Goal: Use online tool/utility: Use online tool/utility

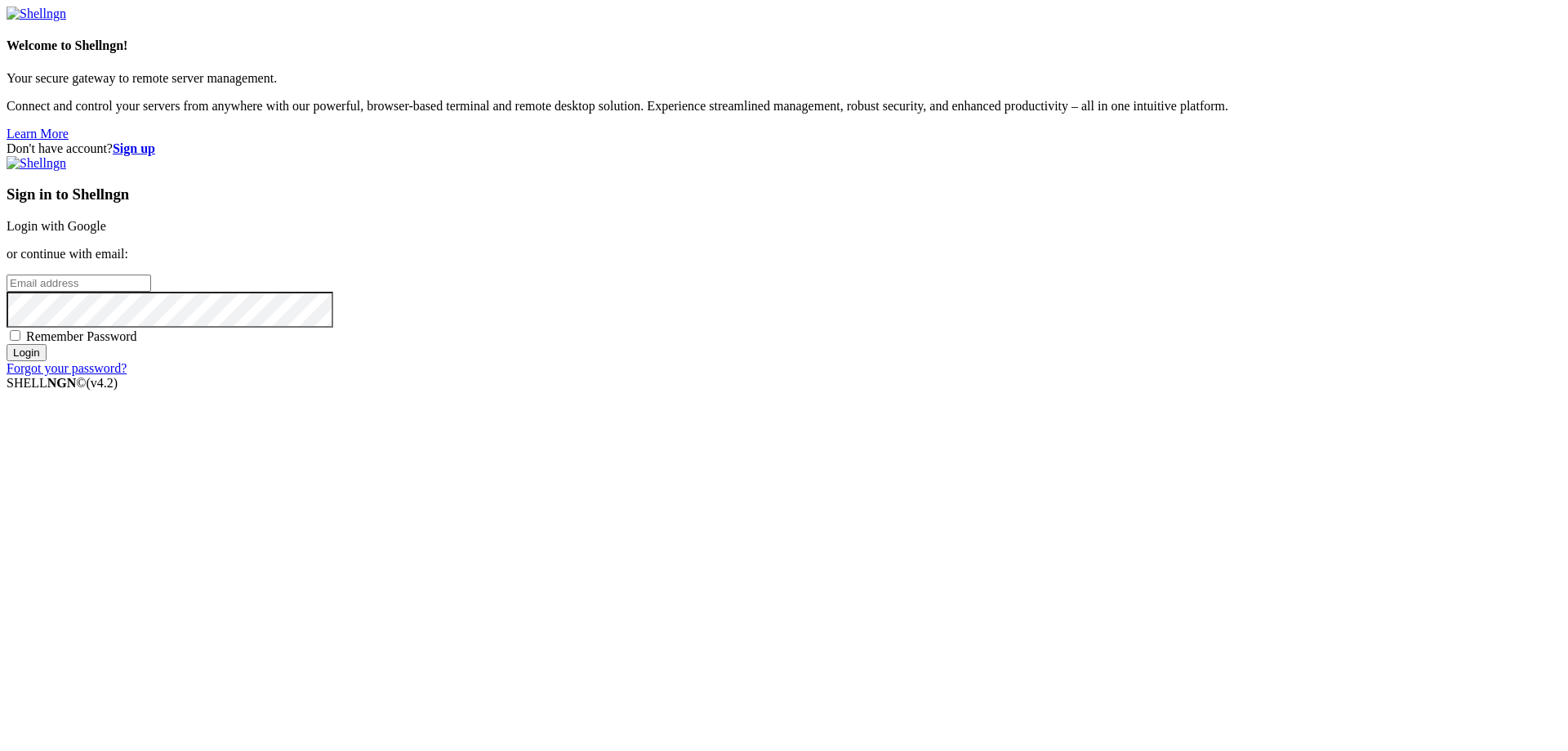
click at [106, 232] on link "Login with Google" at bounding box center [57, 226] width 100 height 14
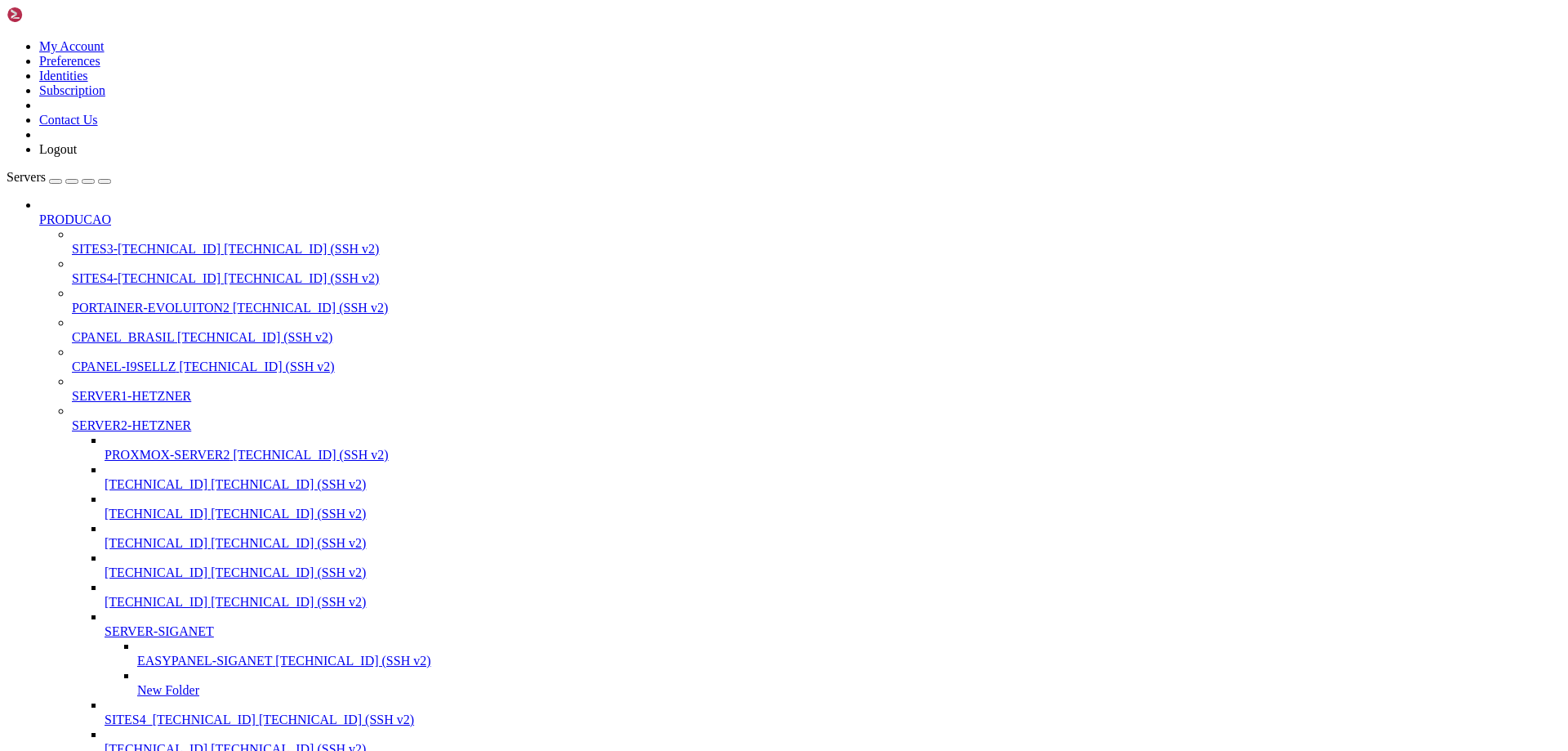
click at [88, 182] on div "button" at bounding box center [88, 182] width 0 height 0
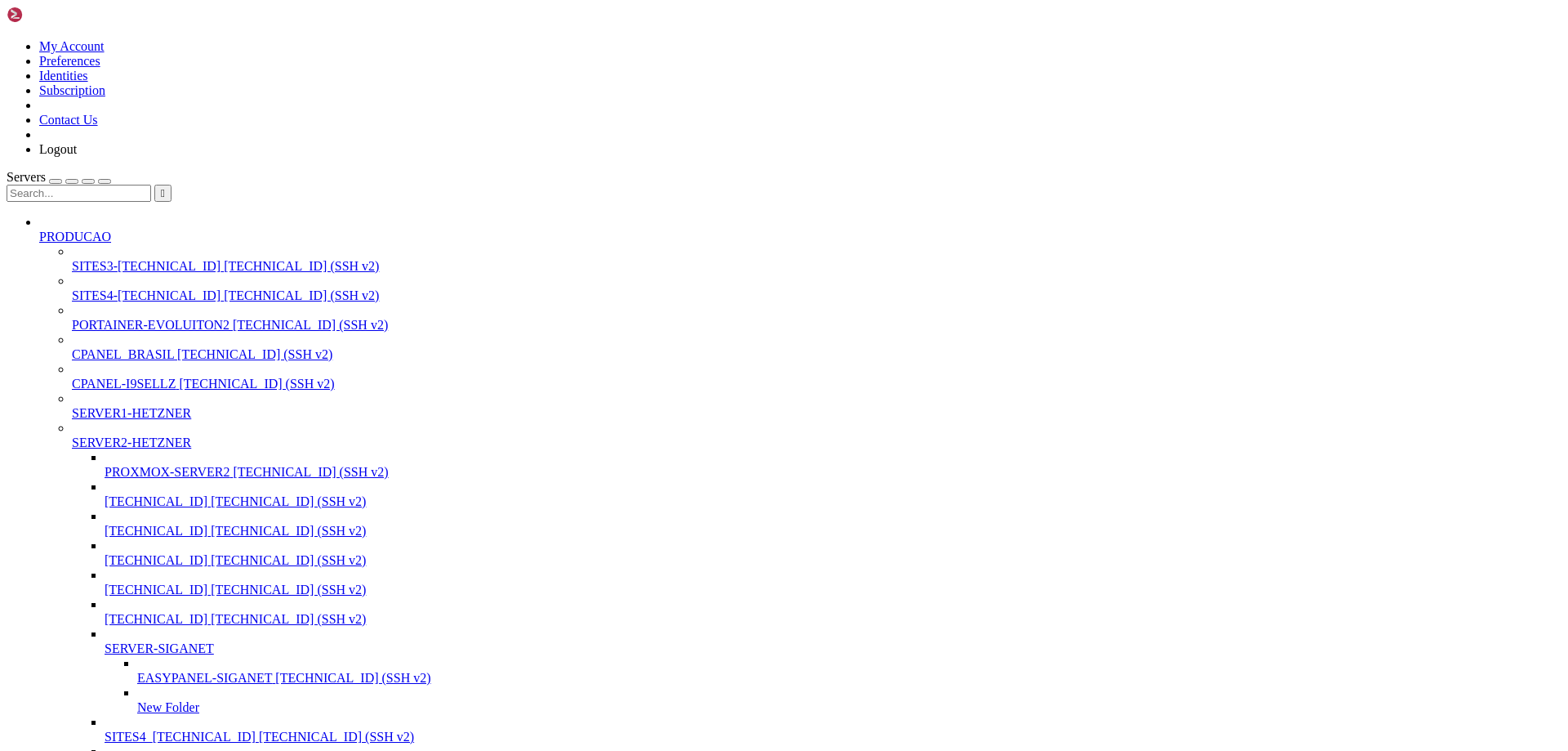
click at [98, 185] on input "text" at bounding box center [79, 193] width 144 height 18
click at [178, 348] on span "[TECHNICAL_ID] (SSH v2)" at bounding box center [255, 355] width 155 height 14
type input "131"
click at [178, 348] on span "[TECHNICAL_ID] (SSH v2)" at bounding box center [255, 355] width 155 height 14
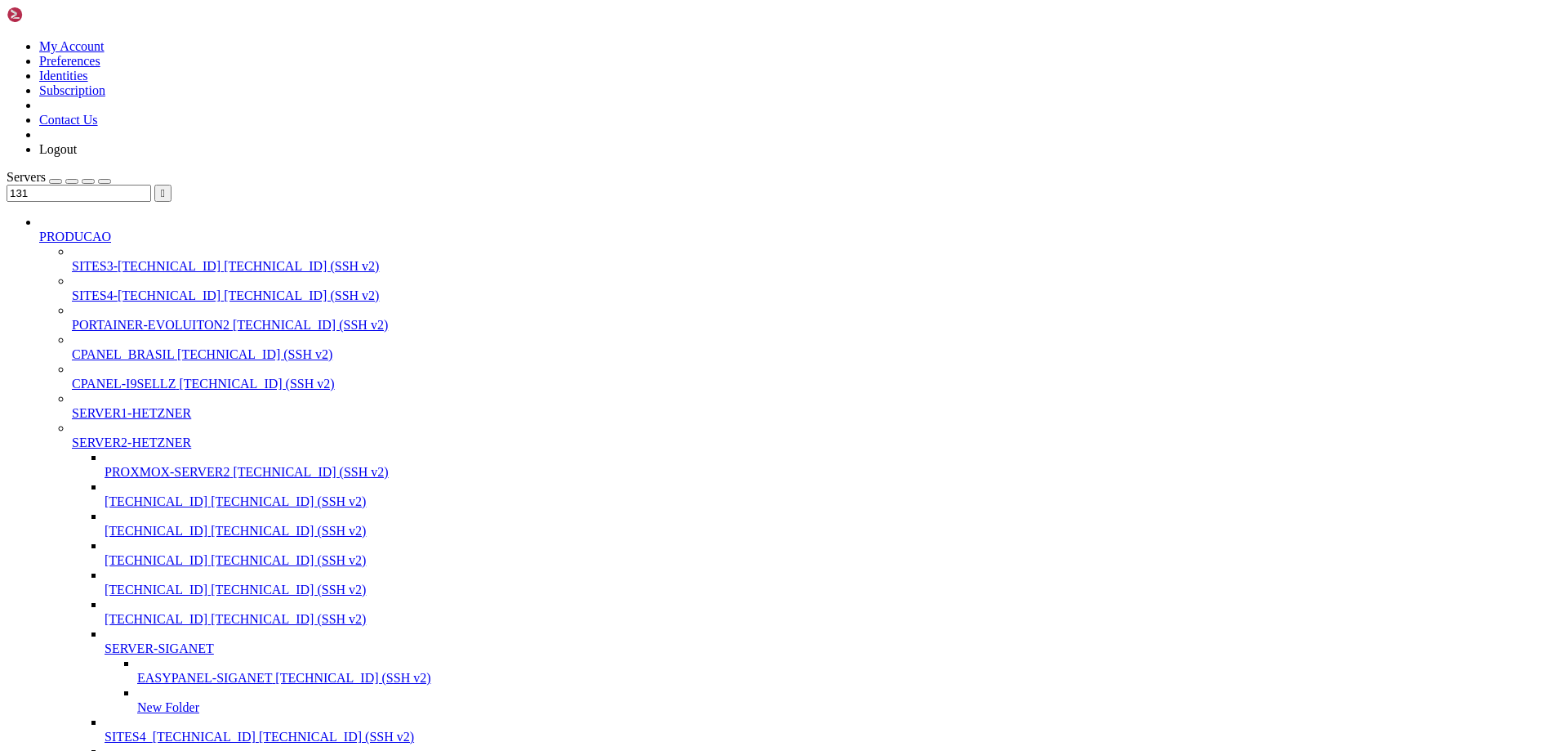
scroll to position [1528, 0]
